Goal: Transaction & Acquisition: Purchase product/service

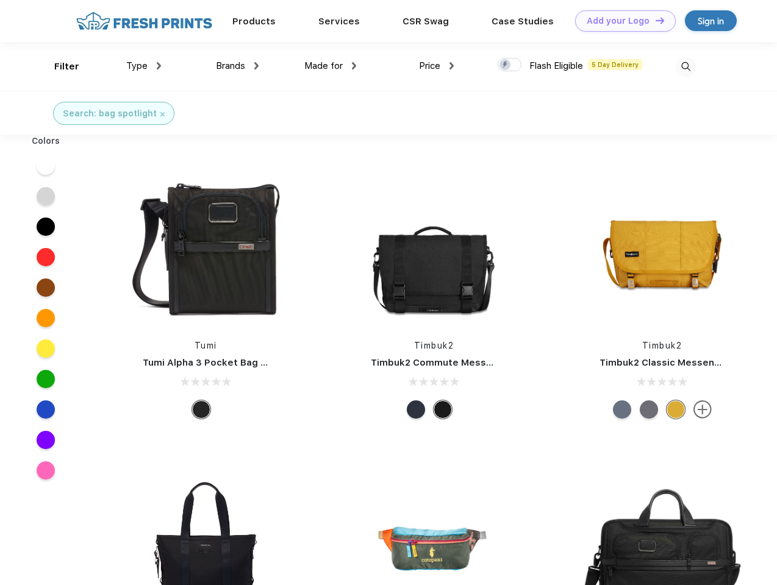
scroll to position [1, 0]
click at [621, 21] on link "Add your Logo Design Tool" at bounding box center [625, 20] width 101 height 21
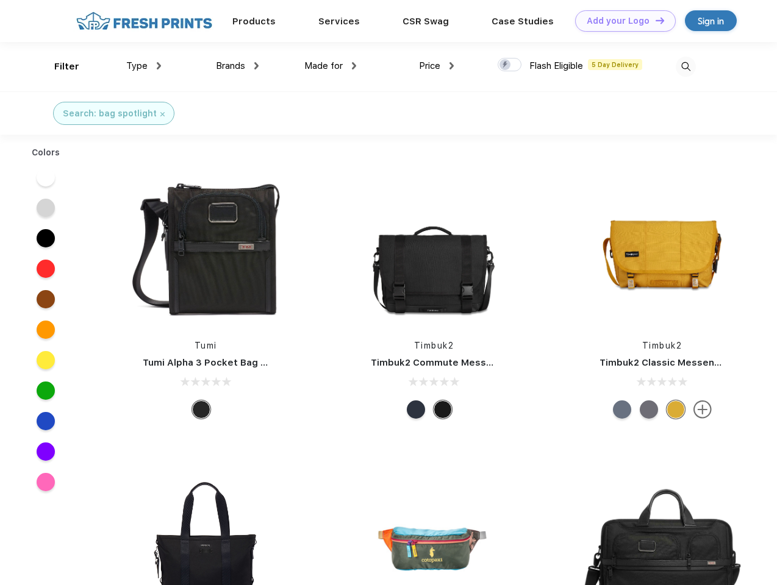
click at [0, 0] on div "Design Tool" at bounding box center [0, 0] width 0 height 0
click at [654, 20] on link "Add your Logo Design Tool" at bounding box center [625, 20] width 101 height 21
click at [59, 66] on div "Filter" at bounding box center [66, 67] width 25 height 14
click at [144, 66] on span "Type" at bounding box center [136, 65] width 21 height 11
click at [237, 66] on span "Brands" at bounding box center [230, 65] width 29 height 11
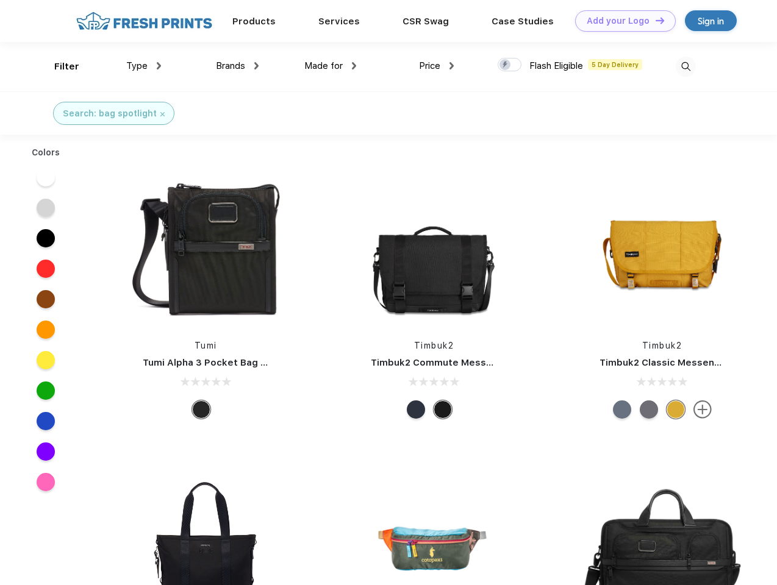
click at [330, 66] on span "Made for" at bounding box center [323, 65] width 38 height 11
click at [436, 66] on span "Price" at bounding box center [429, 65] width 21 height 11
click at [510, 65] on div at bounding box center [509, 64] width 24 height 13
click at [505, 65] on input "checkbox" at bounding box center [501, 61] width 8 height 8
click at [685, 66] on img at bounding box center [685, 67] width 20 height 20
